Goal: Transaction & Acquisition: Purchase product/service

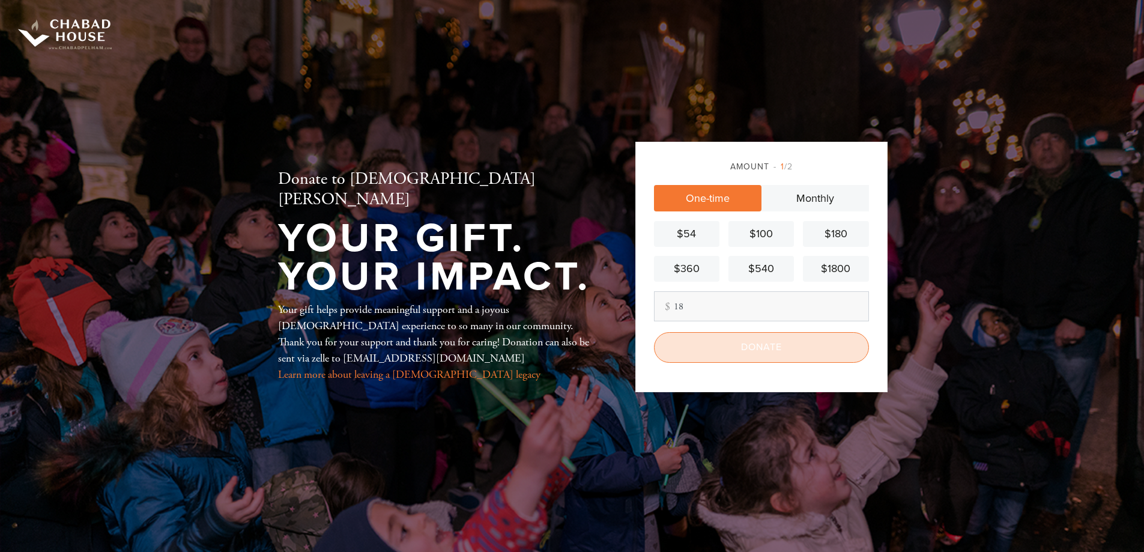
type input "18"
click at [774, 345] on input "Donate" at bounding box center [761, 347] width 215 height 30
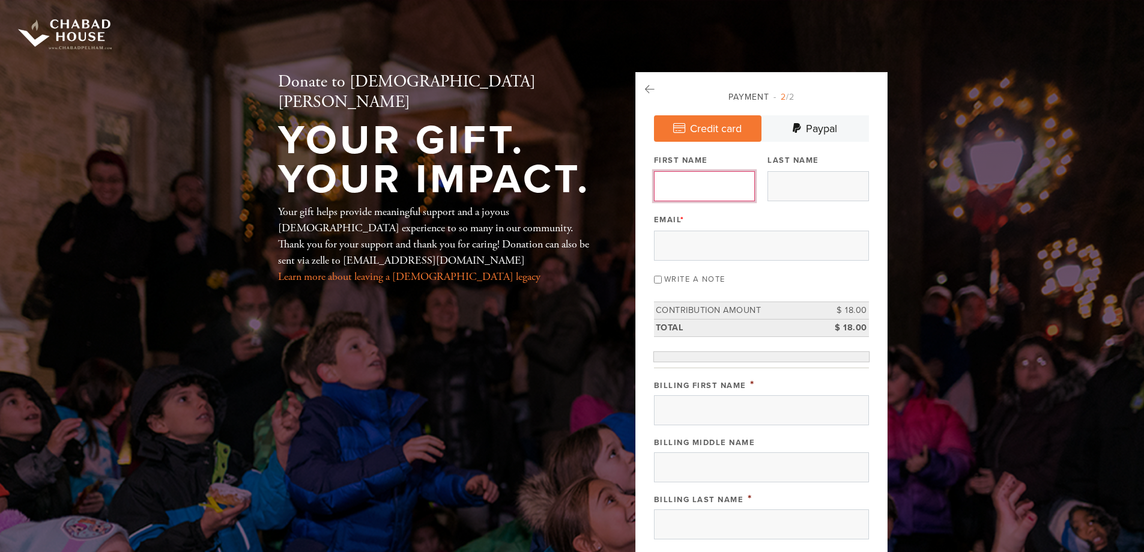
click at [696, 187] on input "First Name" at bounding box center [704, 186] width 101 height 30
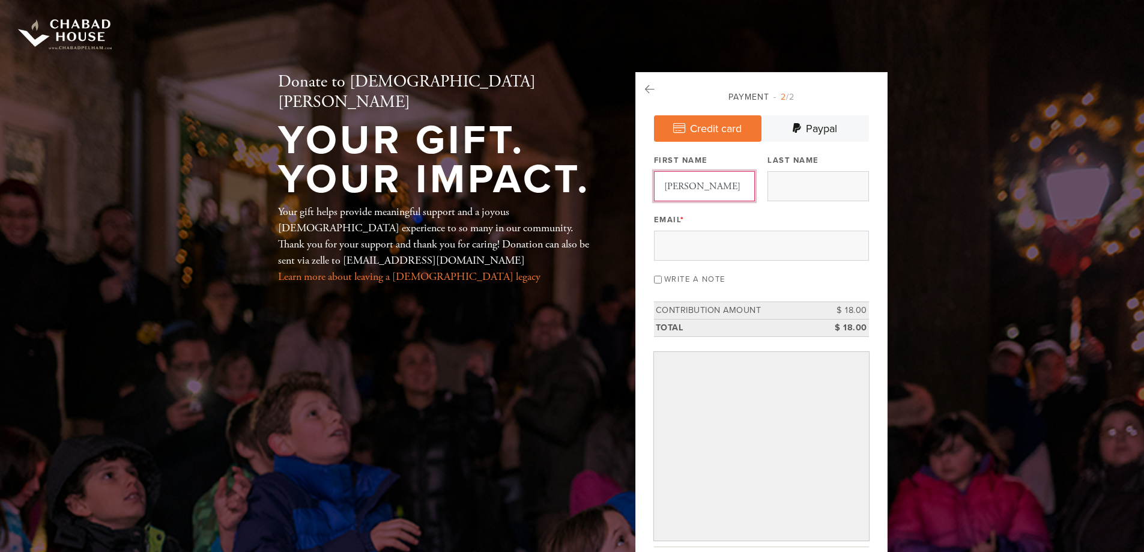
type input "Matthew"
type input "Shore"
type input "matthew.shore6@gmail.com"
click at [659, 279] on input "Write a note" at bounding box center [658, 280] width 8 height 8
checkbox input "true"
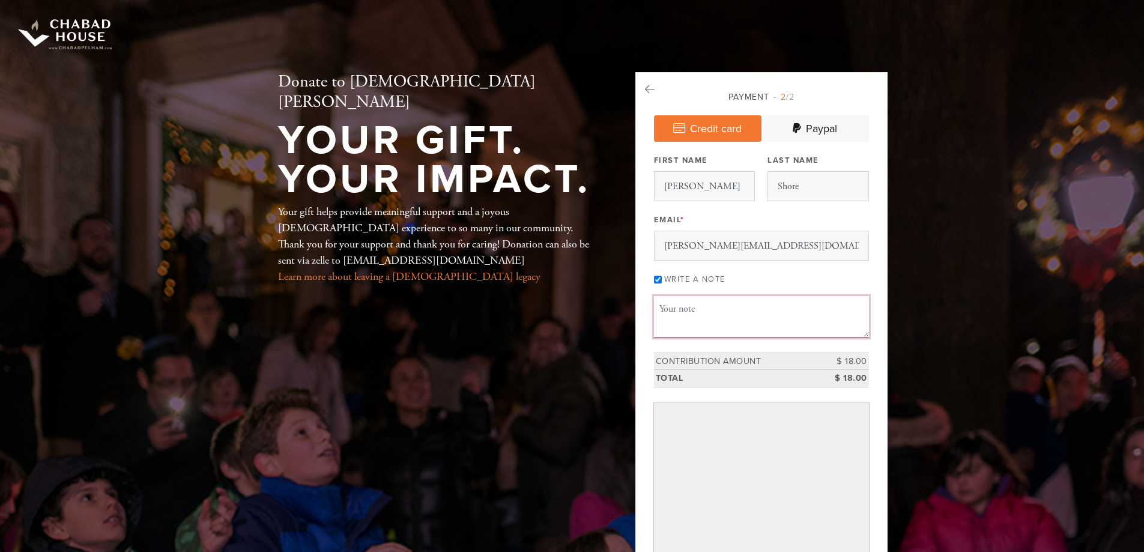
click at [688, 318] on textarea "Message or dedication" at bounding box center [761, 316] width 215 height 41
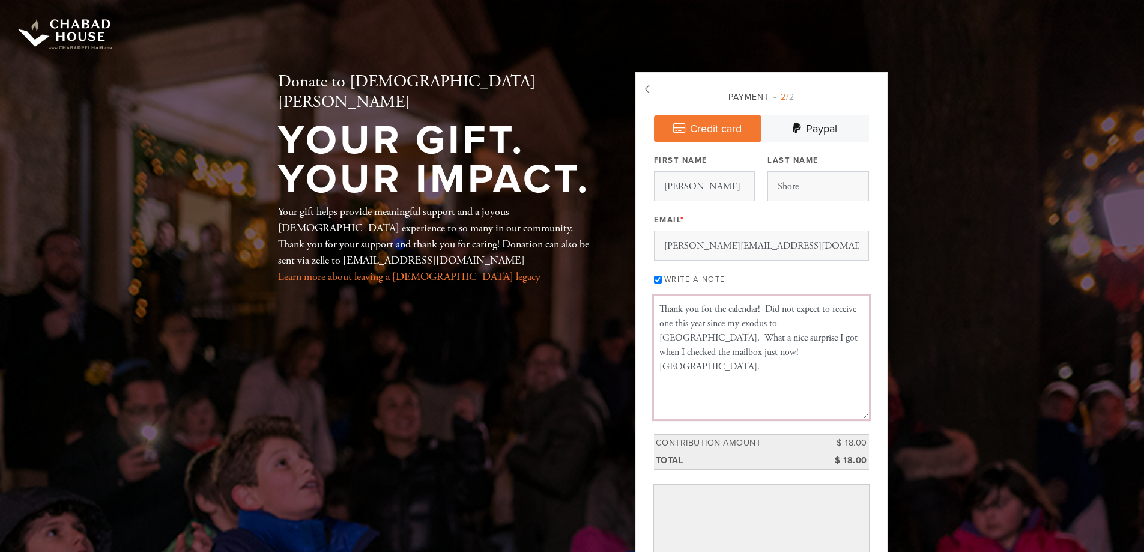
drag, startPoint x: 866, startPoint y: 334, endPoint x: 895, endPoint y: 416, distance: 87.4
type textarea "Thank you for the calendar! Did not expect to receive one this year since my ex…"
click at [810, 350] on textarea "Thank you for the calendar! Did not expect to receive one this year since my ex…" at bounding box center [761, 357] width 215 height 123
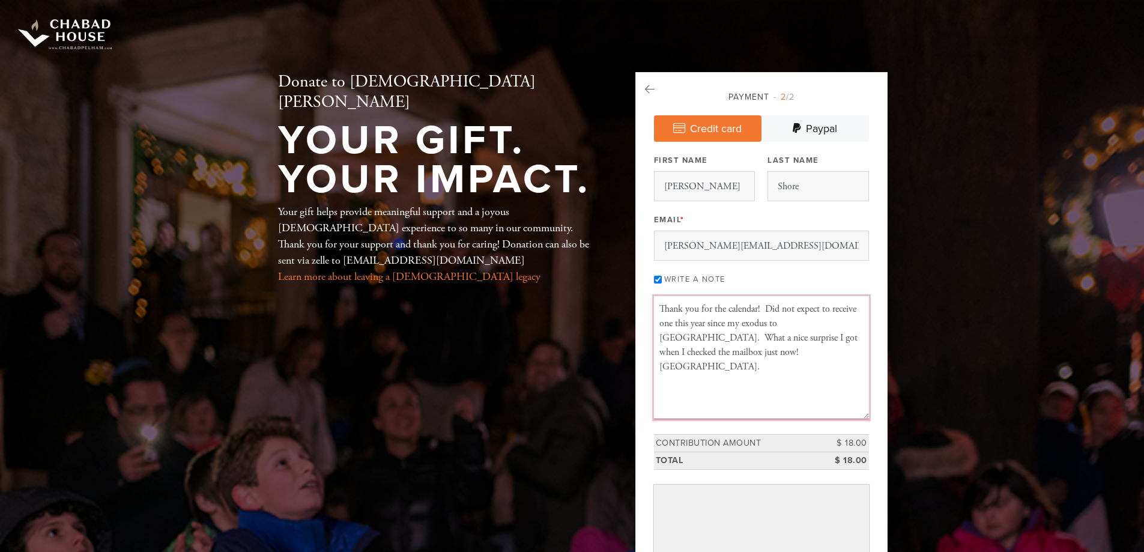
click at [762, 357] on textarea "Thank you for the calendar! Did not expect to receive one this year since my ex…" at bounding box center [761, 357] width 215 height 123
drag, startPoint x: 717, startPoint y: 345, endPoint x: 723, endPoint y: 354, distance: 10.8
click at [723, 354] on textarea "Thank you for the calendar! Did not expect to receive one this year since my ex…" at bounding box center [761, 357] width 215 height 123
click at [724, 354] on textarea "Thank you for the calendar! Did not expect to receive one this year since my ex…" at bounding box center [761, 357] width 215 height 123
click at [711, 341] on textarea "Thank you for the calendar! Did not expect to receive one this year since my ex…" at bounding box center [761, 357] width 215 height 123
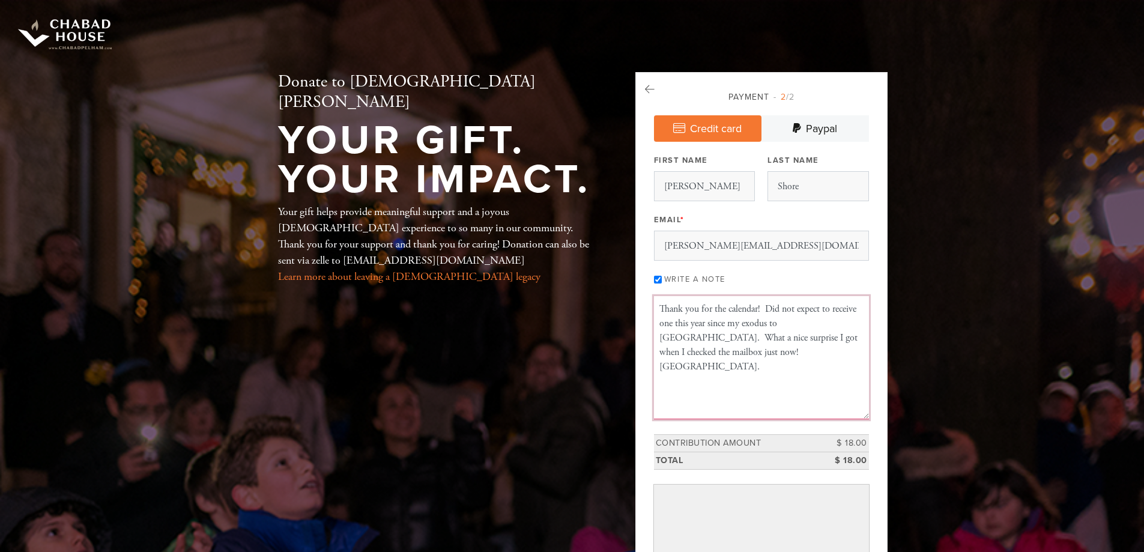
drag, startPoint x: 711, startPoint y: 337, endPoint x: 712, endPoint y: 354, distance: 16.9
click at [714, 354] on textarea "Thank you for the calendar! Did not expect to receive one this year since my ex…" at bounding box center [761, 357] width 215 height 123
click at [712, 353] on textarea "Thank you for the calendar! Did not expect to receive one this year since my ex…" at bounding box center [761, 357] width 215 height 123
click at [732, 353] on textarea "Thank you for the calendar! Did not expect to receive one this year since my ex…" at bounding box center [761, 357] width 215 height 123
drag, startPoint x: 771, startPoint y: 354, endPoint x: 826, endPoint y: 357, distance: 55.9
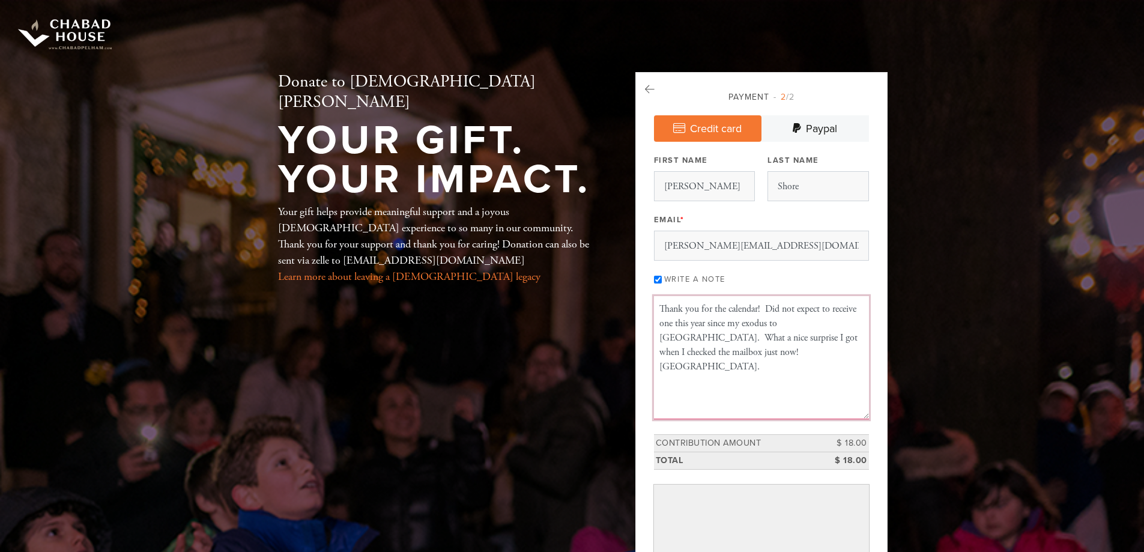
click at [810, 357] on textarea "Thank you for the calendar! Did not expect to receive one this year since my ex…" at bounding box center [761, 357] width 215 height 123
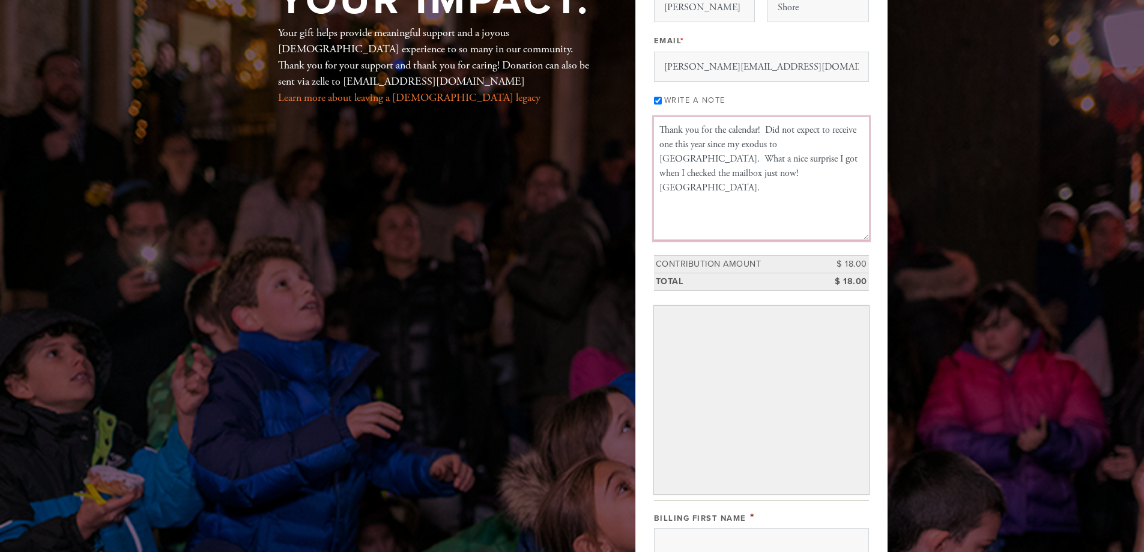
scroll to position [180, 0]
click at [948, 312] on header "Donate to Chabad Pelham Your Gift. Your Impact. Your gift helps provide meaning…" at bounding box center [572, 442] width 1144 height 1245
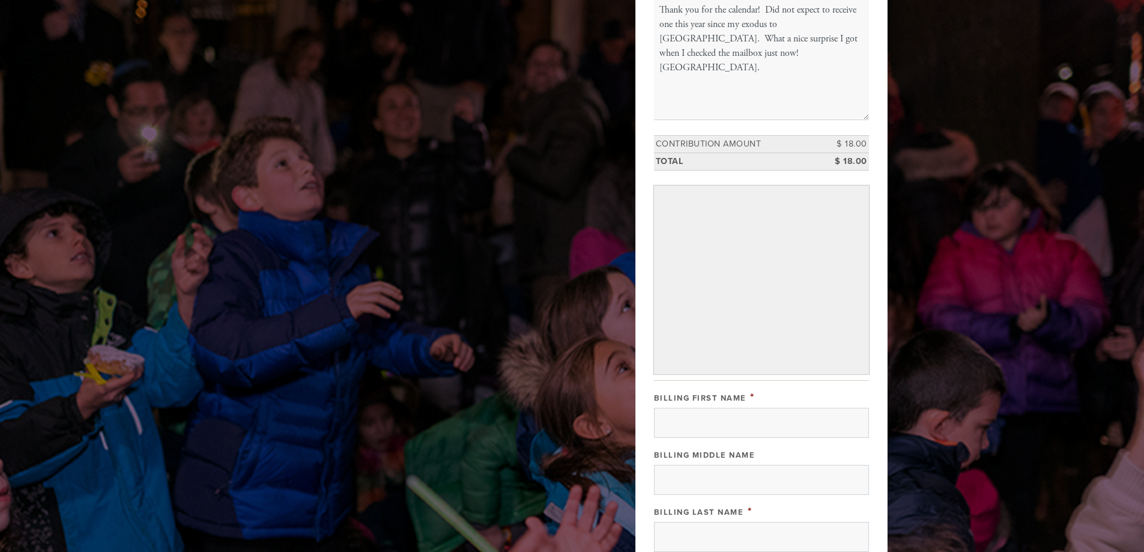
scroll to position [300, 0]
click at [802, 423] on input "Billing First Name" at bounding box center [761, 422] width 215 height 30
type input "Matthew"
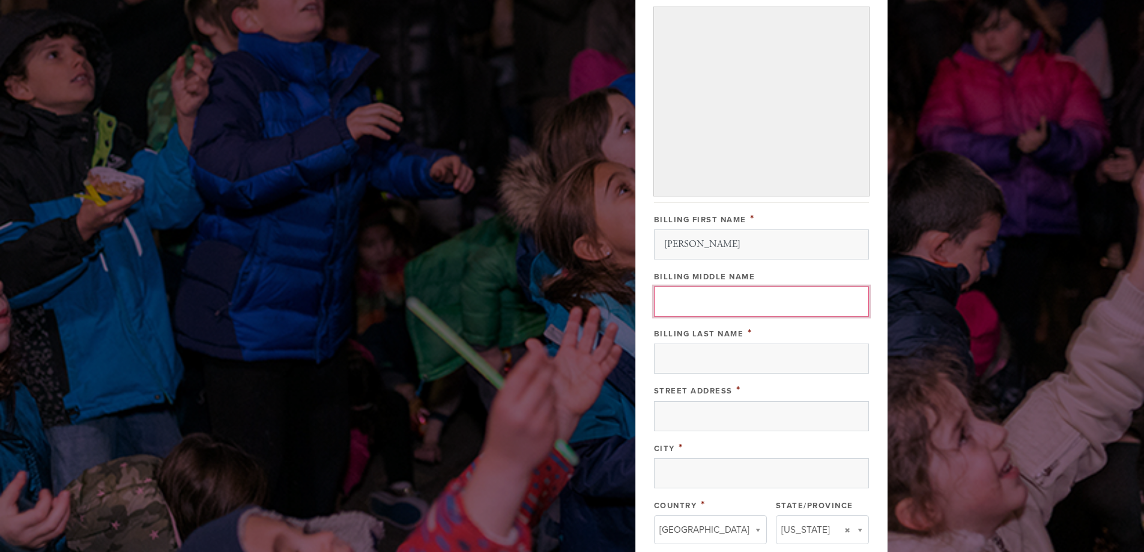
scroll to position [481, 0]
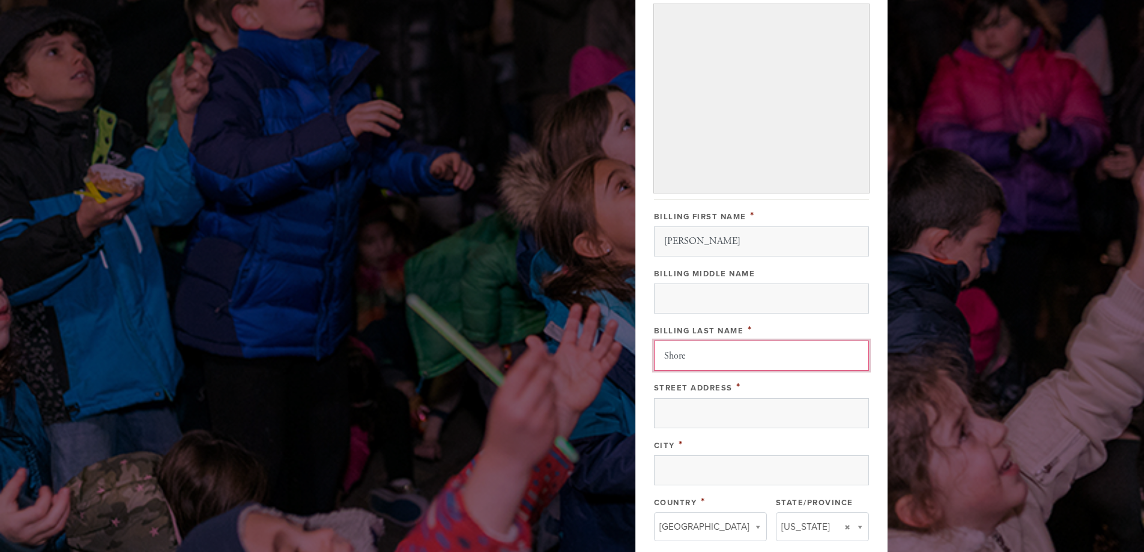
type input "Shore"
type input "334 22nd Street, Apt. 2A"
type input "Brooklyn"
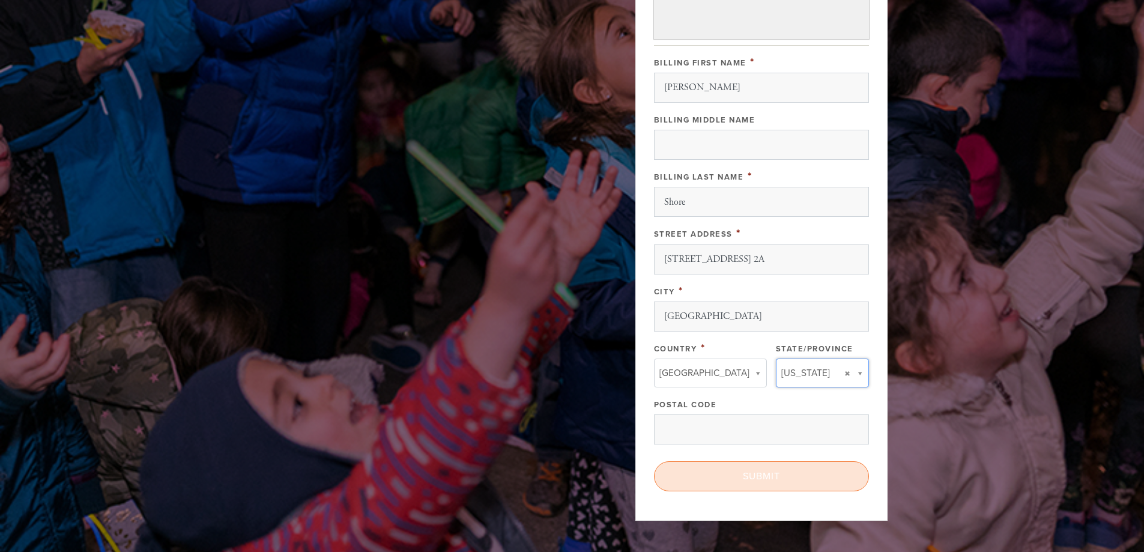
scroll to position [661, 0]
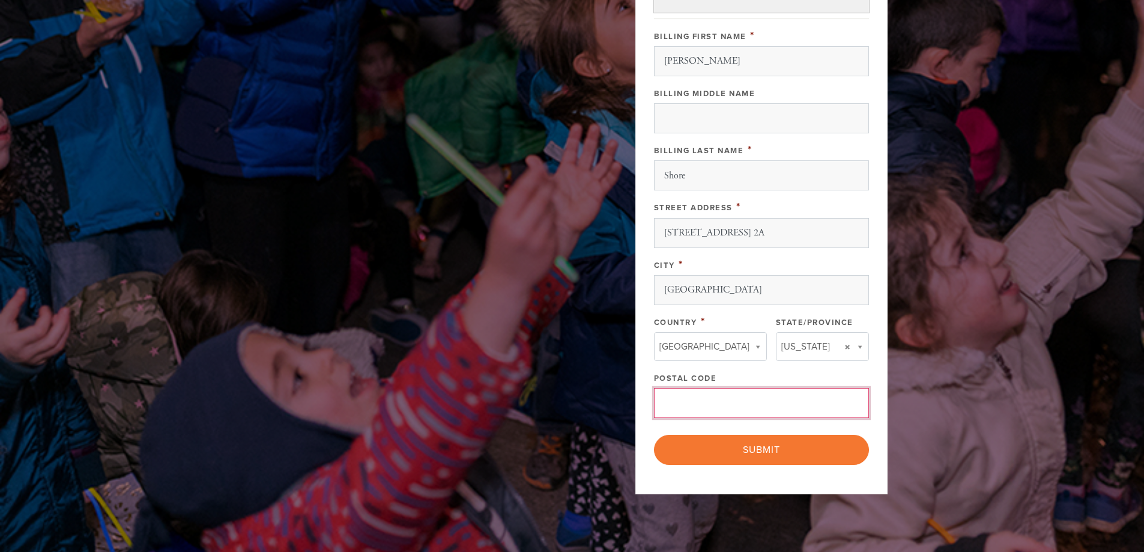
click at [773, 408] on input "Postal Code" at bounding box center [761, 403] width 215 height 30
type input "11215"
drag, startPoint x: 796, startPoint y: 323, endPoint x: 914, endPoint y: 371, distance: 127.2
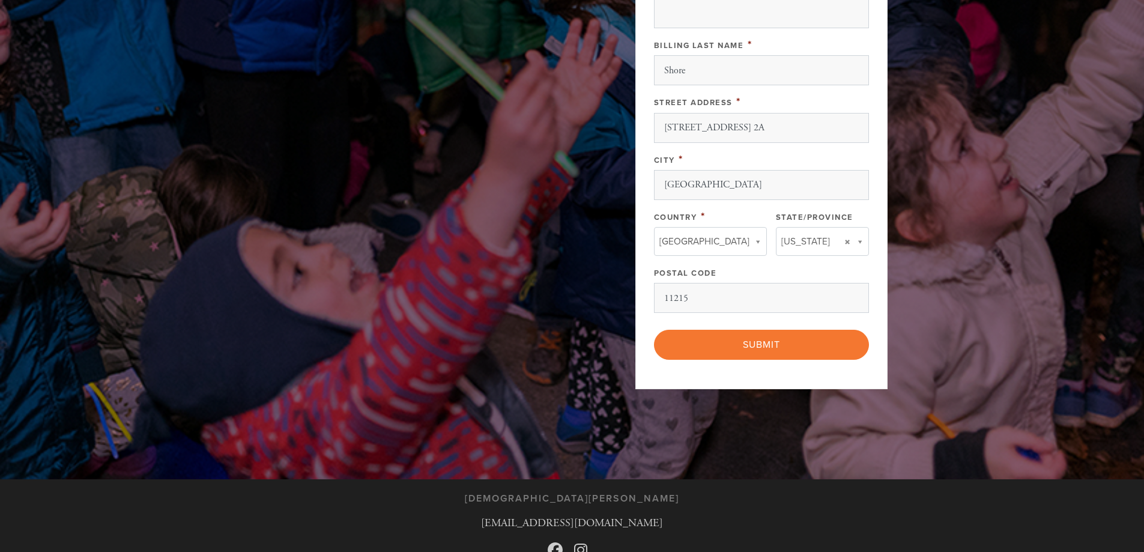
scroll to position [781, 0]
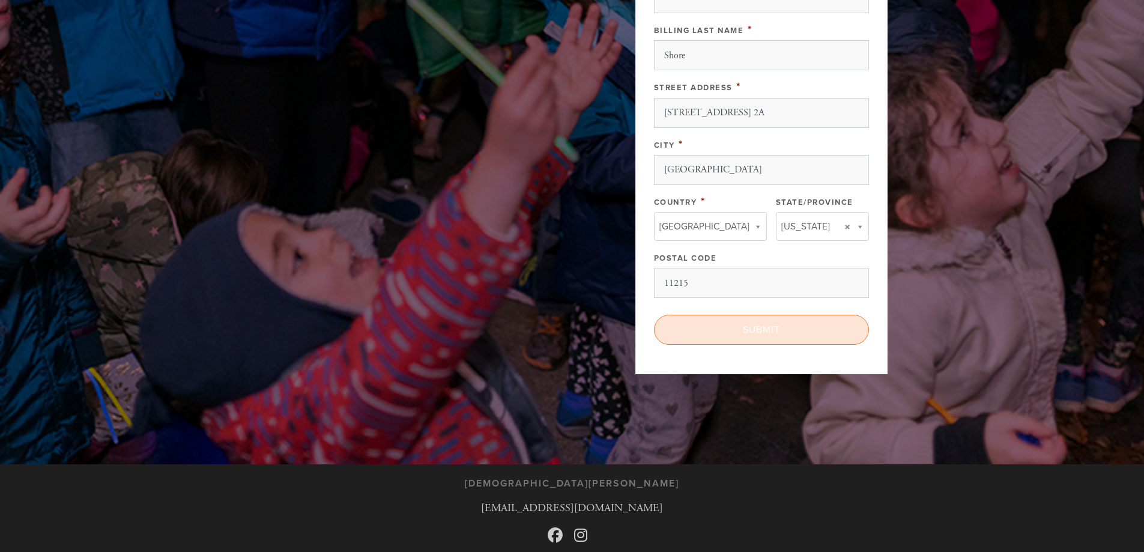
click at [782, 336] on input "Submit" at bounding box center [761, 330] width 215 height 30
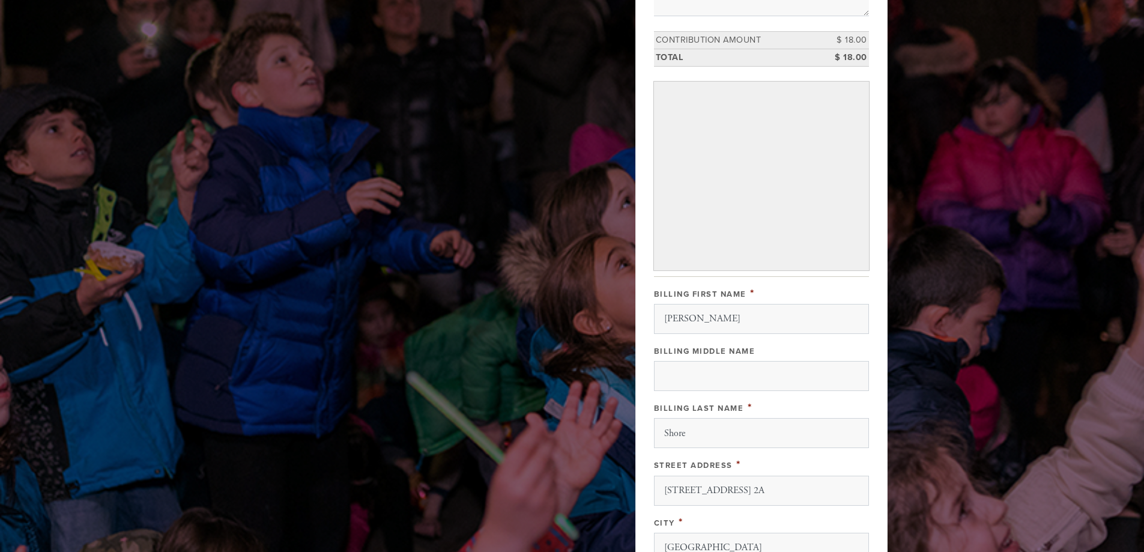
scroll to position [481, 0]
